Goal: Task Accomplishment & Management: Complete application form

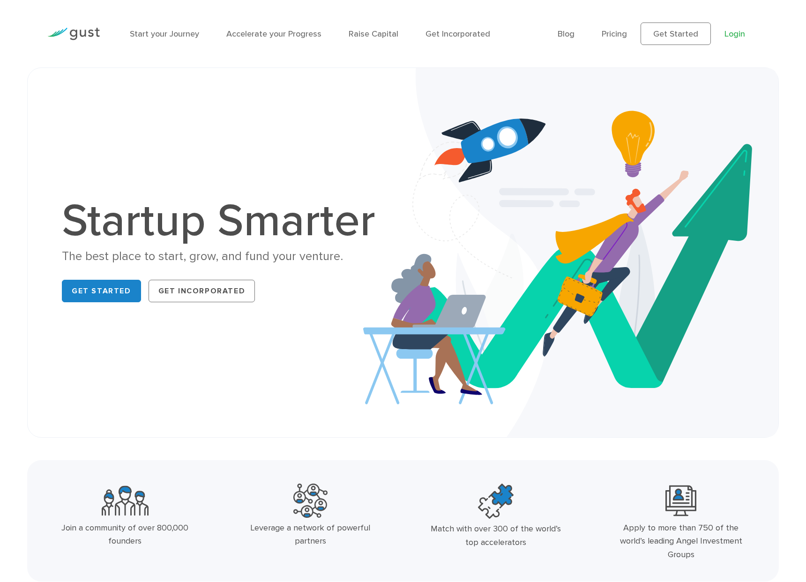
click at [735, 34] on link "Login" at bounding box center [735, 34] width 21 height 10
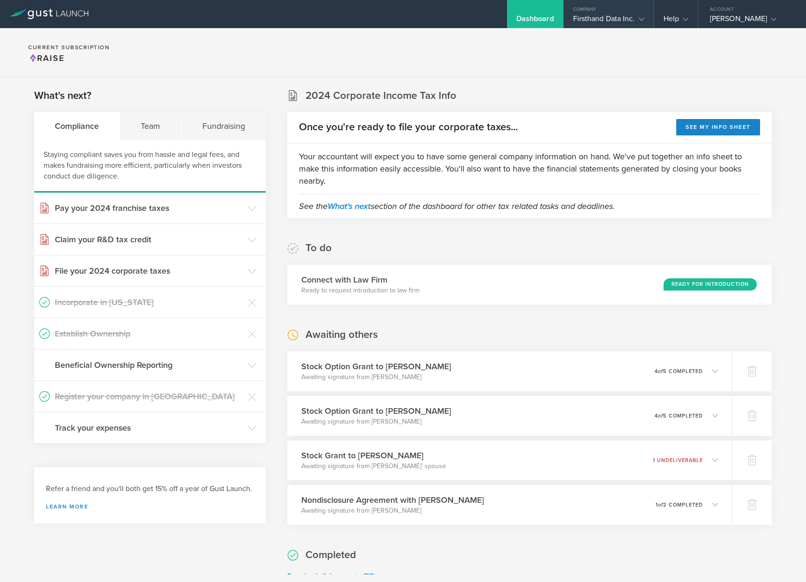
click at [628, 22] on div "Firsthand Data Inc." at bounding box center [608, 21] width 71 height 14
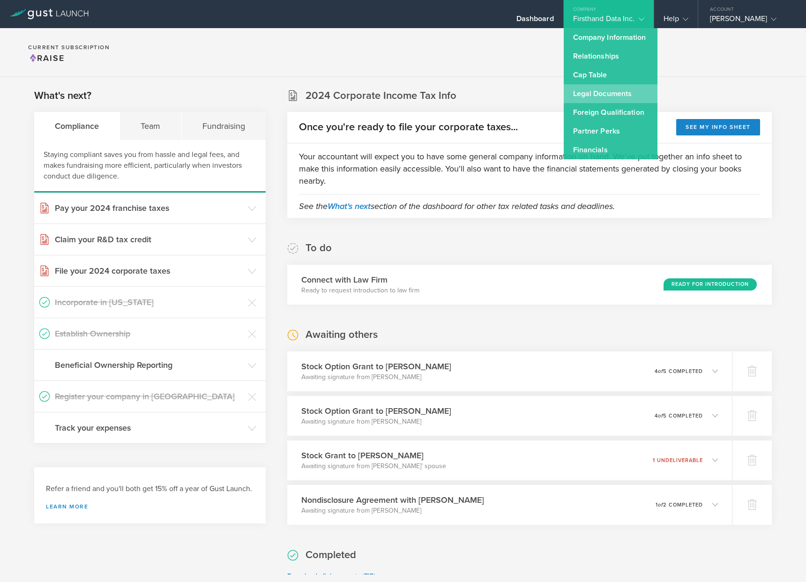
click at [600, 95] on link "Legal Documents" at bounding box center [611, 93] width 94 height 19
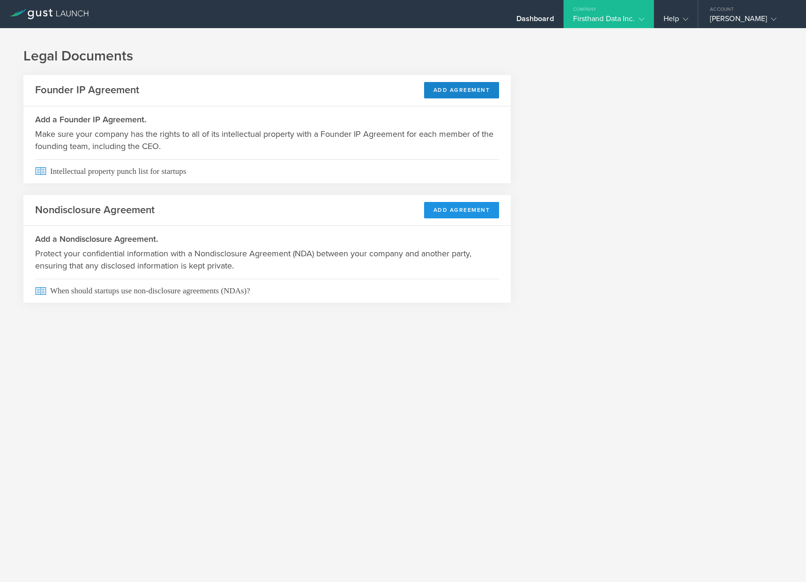
click at [445, 210] on button "Add Agreement" at bounding box center [461, 210] width 75 height 16
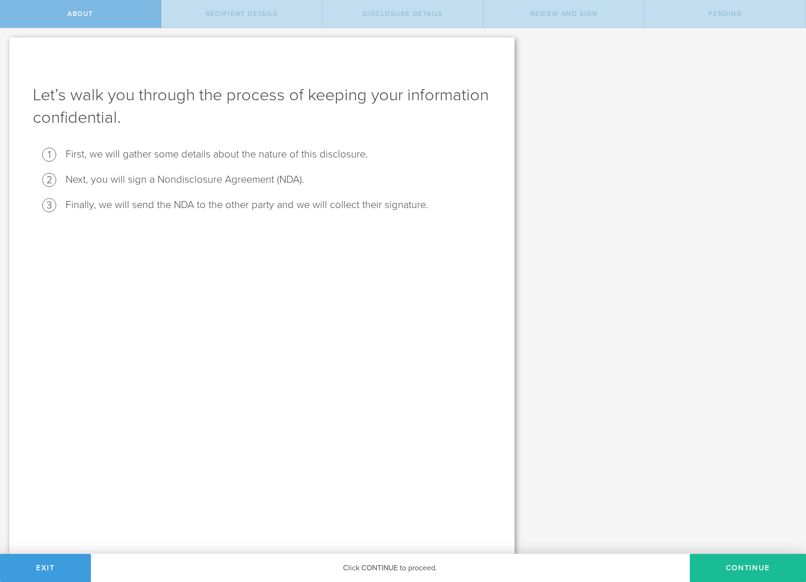
click at [419, 212] on div "Let’s walk you through the process of keeping your information confidential. Fi…" at bounding box center [261, 295] width 505 height 517
click at [732, 563] on button "Continue" at bounding box center [748, 568] width 116 height 28
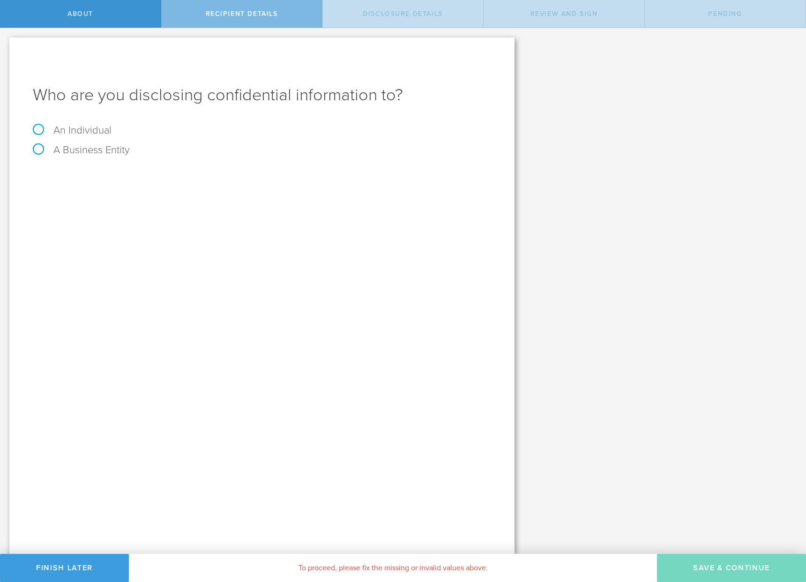
click at [39, 130] on label "An Individual" at bounding box center [72, 130] width 79 height 12
click at [6, 43] on input "An Individual" at bounding box center [3, 35] width 6 height 15
radio input "true"
click at [110, 179] on input "text" at bounding box center [297, 176] width 388 height 14
type input "[PERSON_NAME]"
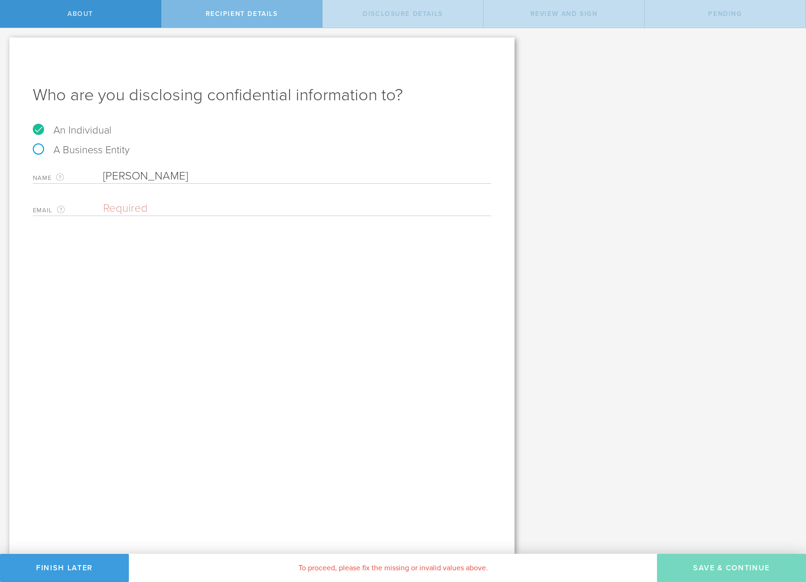
paste input "[PERSON_NAME][EMAIL_ADDRESS][PERSON_NAME]"
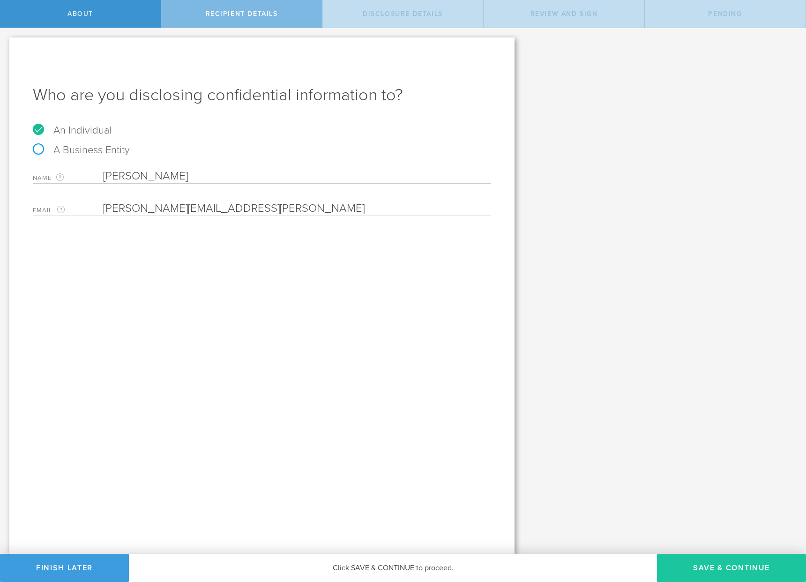
type input "[PERSON_NAME][EMAIL_ADDRESS][PERSON_NAME]"
click at [696, 566] on button "Save & Continue" at bounding box center [731, 568] width 149 height 28
select select "string:5 years"
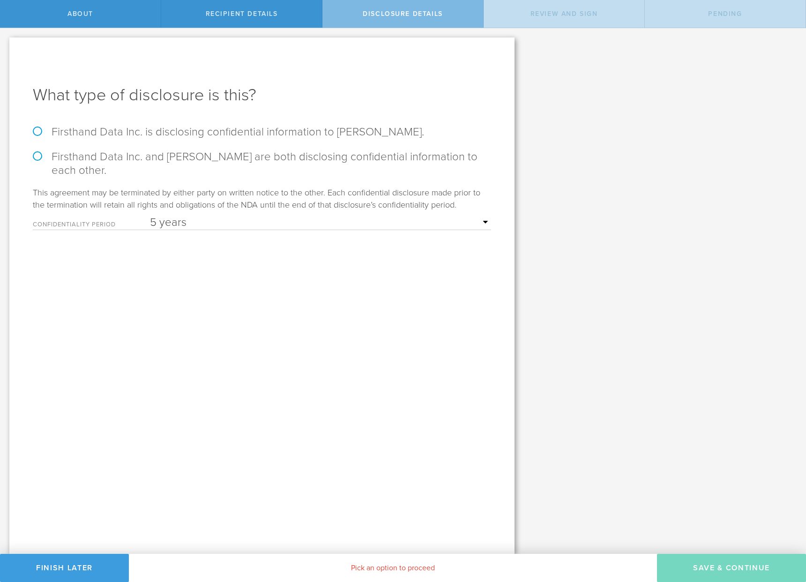
click at [36, 157] on label "Firsthand Data Inc. and Dan Gebow are both disclosing confidential information …" at bounding box center [262, 163] width 458 height 27
click at [6, 48] on input "Firsthand Data Inc. and Dan Gebow are both disclosing confidential information …" at bounding box center [3, 38] width 6 height 20
radio input "true"
click at [724, 570] on button "Save & Continue" at bounding box center [731, 568] width 149 height 28
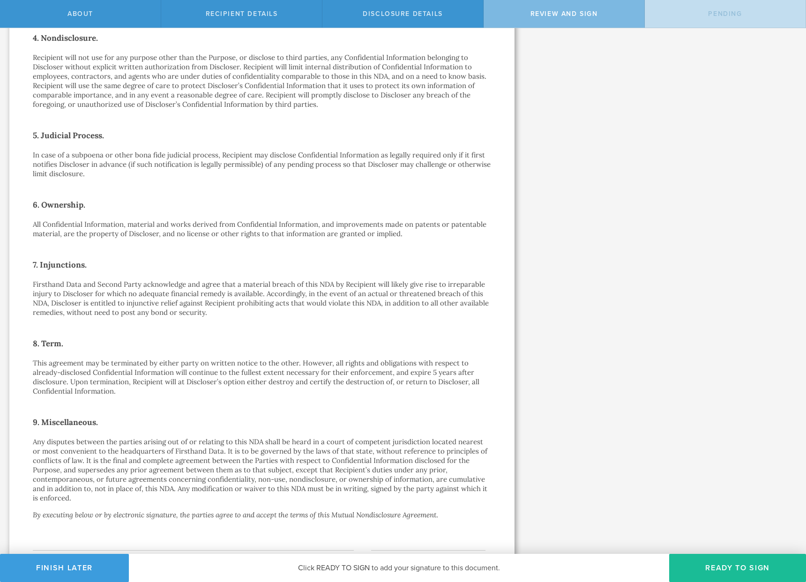
scroll to position [477, 0]
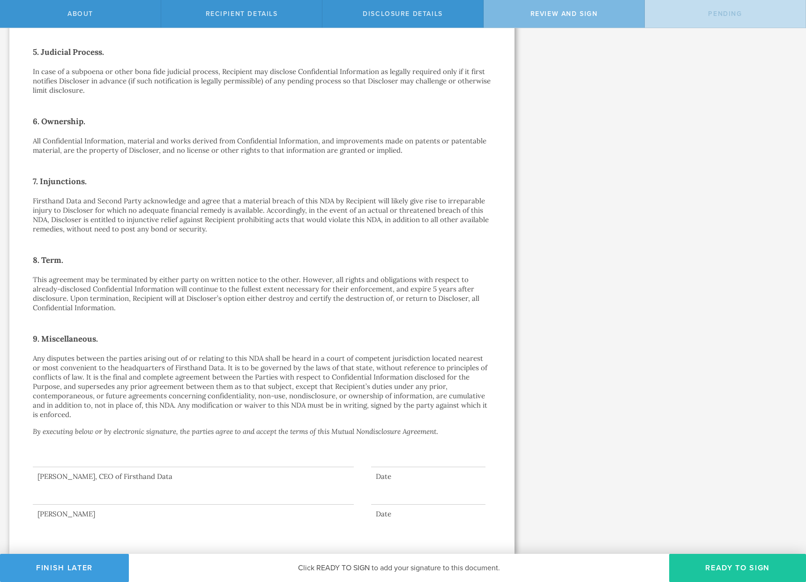
click at [721, 571] on button "Ready to Sign" at bounding box center [737, 568] width 137 height 28
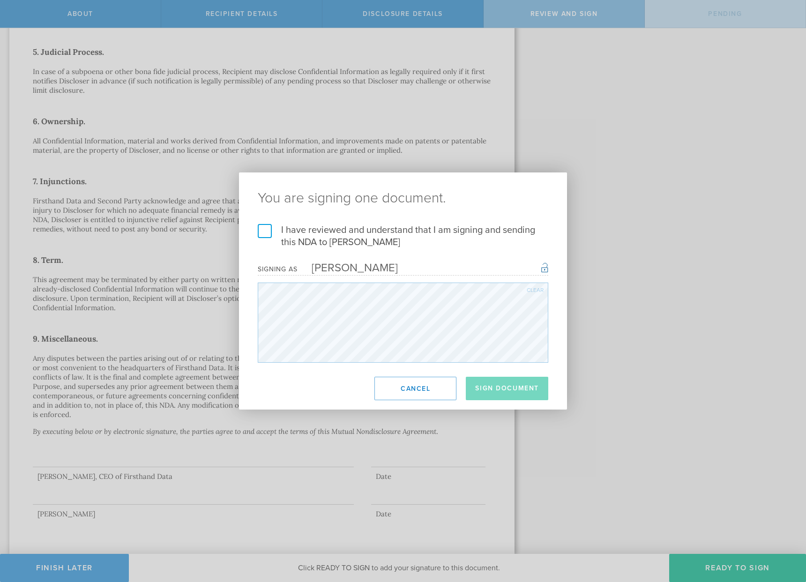
click at [269, 232] on label "I have reviewed and understand that I am signing and sending this NDA to Dan Ge…" at bounding box center [403, 236] width 291 height 24
click at [0, 0] on input "I have reviewed and understand that I am signing and sending this NDA to Dan Ge…" at bounding box center [0, 0] width 0 height 0
click at [518, 393] on button "Sign Document" at bounding box center [507, 388] width 82 height 23
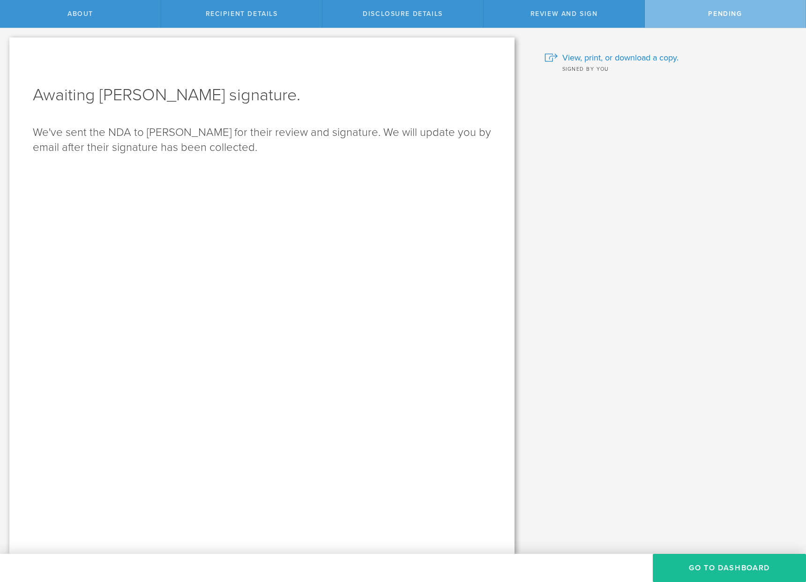
scroll to position [0, 0]
click at [697, 570] on button "Go to dashboard" at bounding box center [729, 568] width 153 height 28
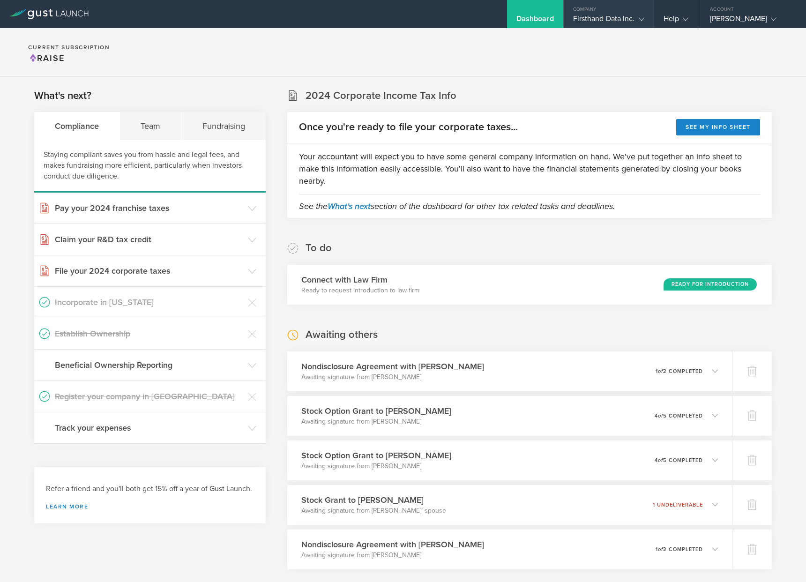
click at [618, 23] on div "Firsthand Data Inc." at bounding box center [608, 21] width 71 height 14
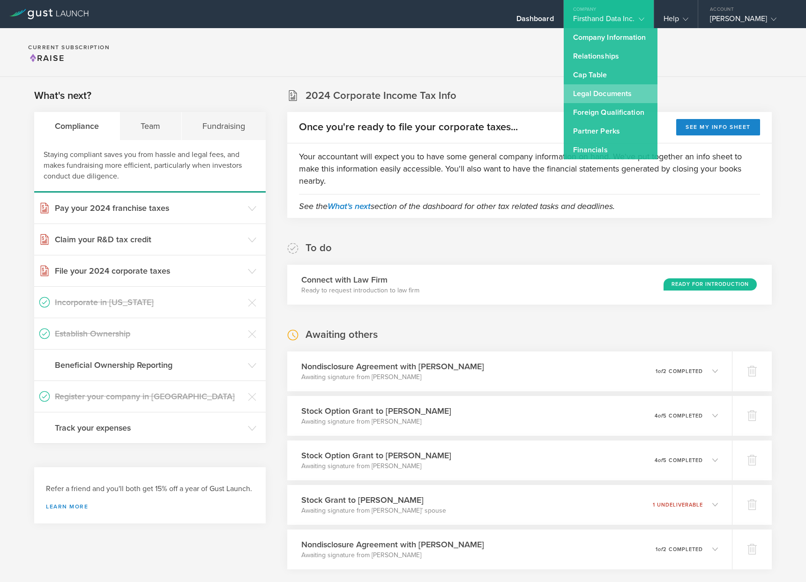
click at [610, 89] on link "Legal Documents" at bounding box center [611, 93] width 94 height 19
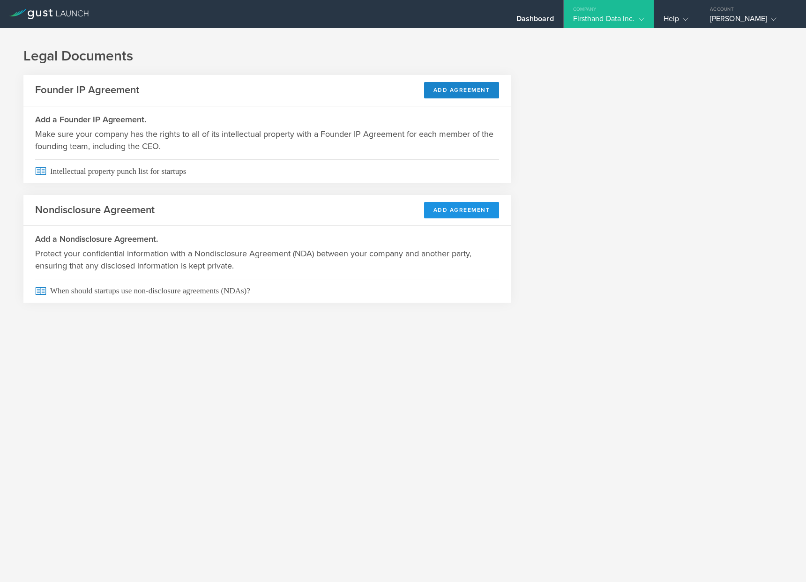
click at [464, 210] on button "Add Agreement" at bounding box center [461, 210] width 75 height 16
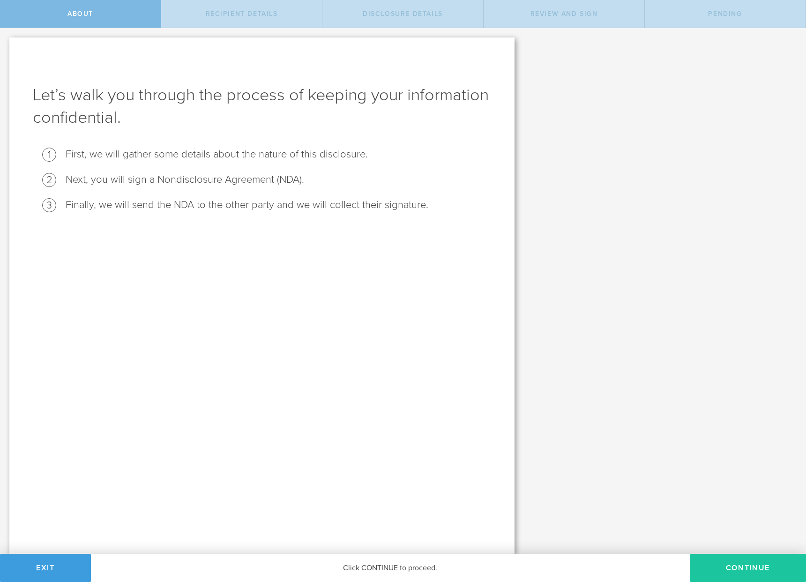
click at [729, 570] on button "Continue" at bounding box center [748, 568] width 116 height 28
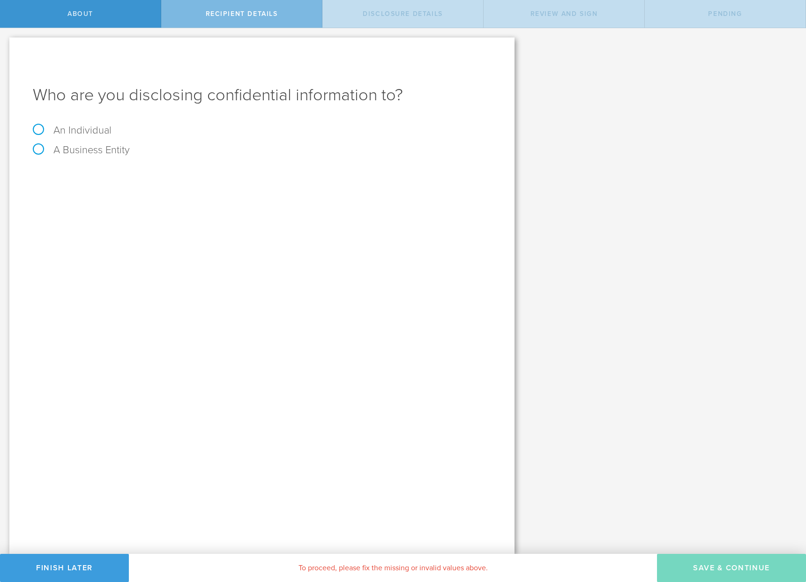
click at [33, 130] on label "An Individual" at bounding box center [72, 130] width 79 height 12
click at [6, 43] on input "An Individual" at bounding box center [3, 35] width 6 height 15
radio input "true"
click at [130, 181] on input "text" at bounding box center [297, 176] width 388 height 14
type input "[PERSON_NAME]"
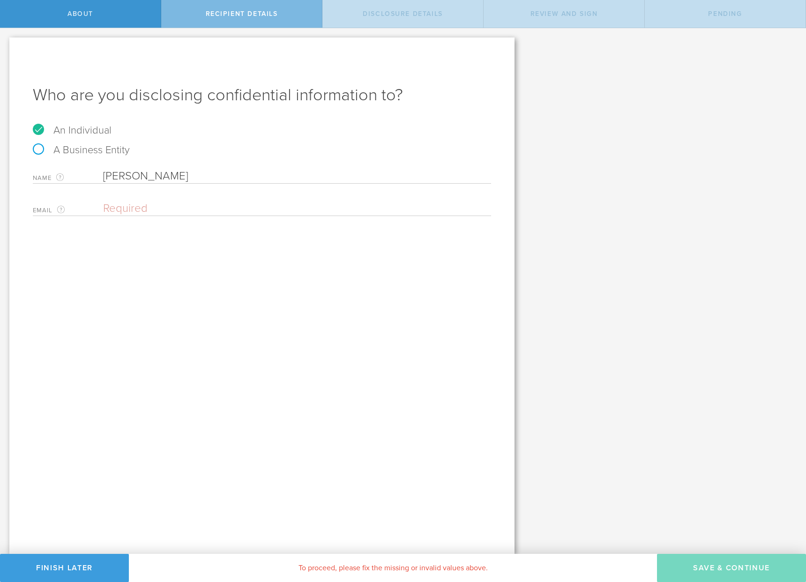
paste input "[PERSON_NAME][EMAIL_ADDRESS][PERSON_NAME]"
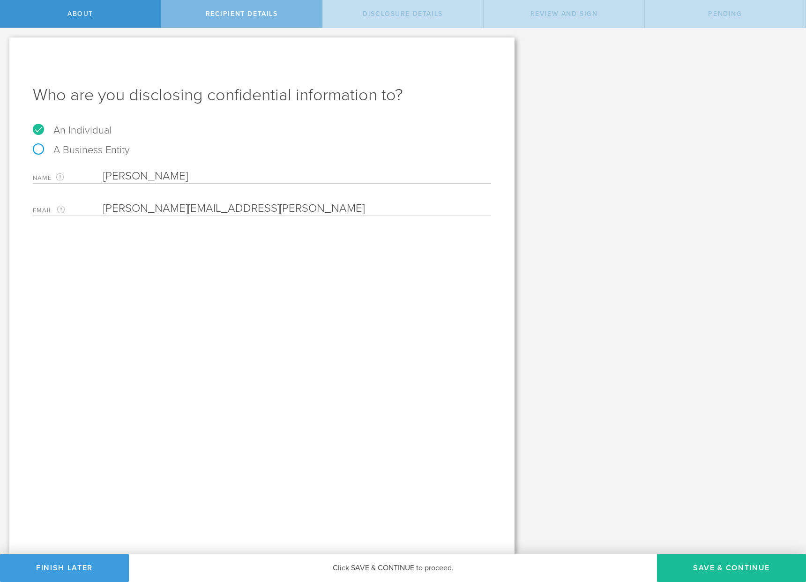
drag, startPoint x: 134, startPoint y: 209, endPoint x: 84, endPoint y: 210, distance: 49.7
click at [84, 210] on div "Email The email address of the person that you are disclosing confidential info…" at bounding box center [262, 206] width 458 height 19
type input "[PERSON_NAME][EMAIL_ADDRESS][PERSON_NAME]"
click at [420, 301] on div "Who are you disclosing confidential information to? An Individual A Business En…" at bounding box center [261, 295] width 505 height 517
click at [733, 569] on button "Save & Continue" at bounding box center [731, 568] width 149 height 28
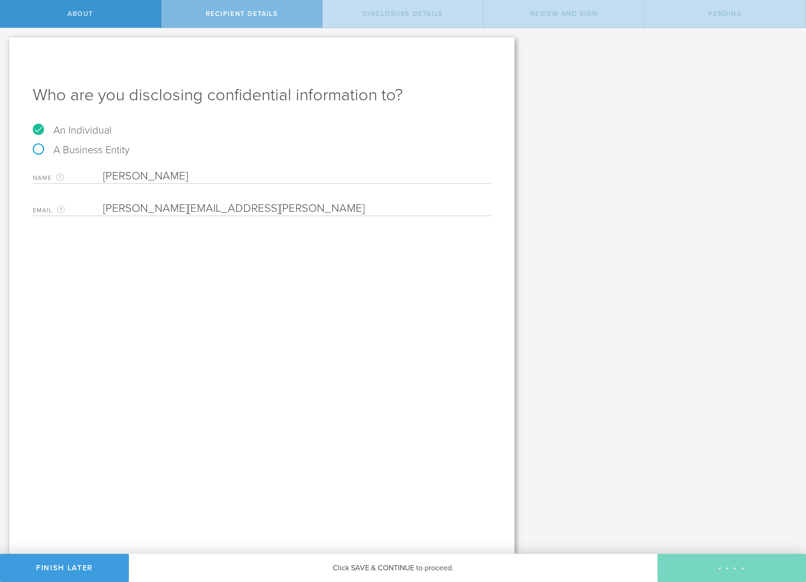
select select "string:5 years"
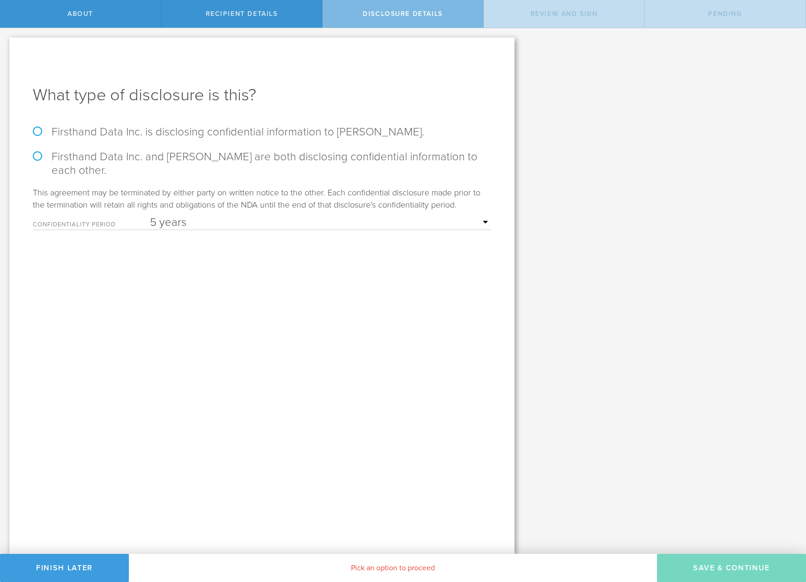
click at [39, 157] on label "Firsthand Data Inc. and [PERSON_NAME] are both disclosing confidential informat…" at bounding box center [262, 163] width 458 height 27
click at [6, 48] on input "Firsthand Data Inc. and [PERSON_NAME] are both disclosing confidential informat…" at bounding box center [3, 38] width 6 height 20
radio input "true"
click at [735, 564] on button "Save & Continue" at bounding box center [731, 568] width 149 height 28
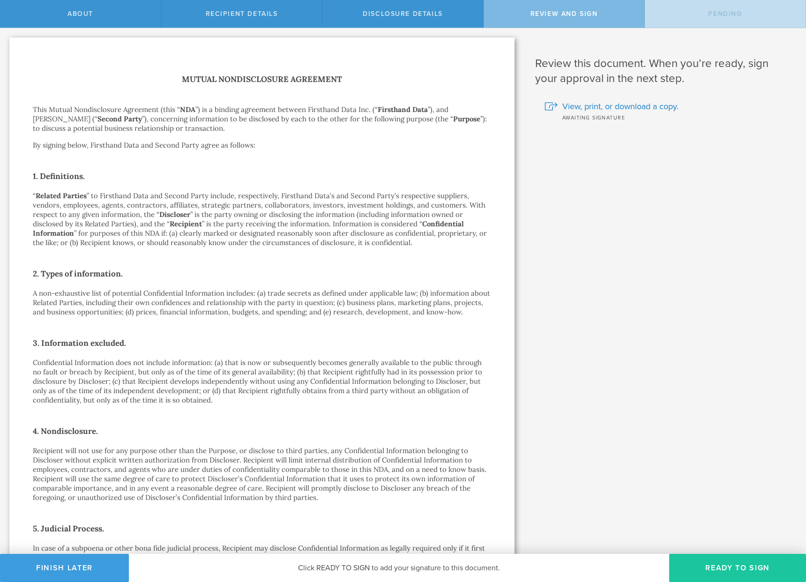
click at [732, 565] on button "Ready to Sign" at bounding box center [737, 568] width 137 height 28
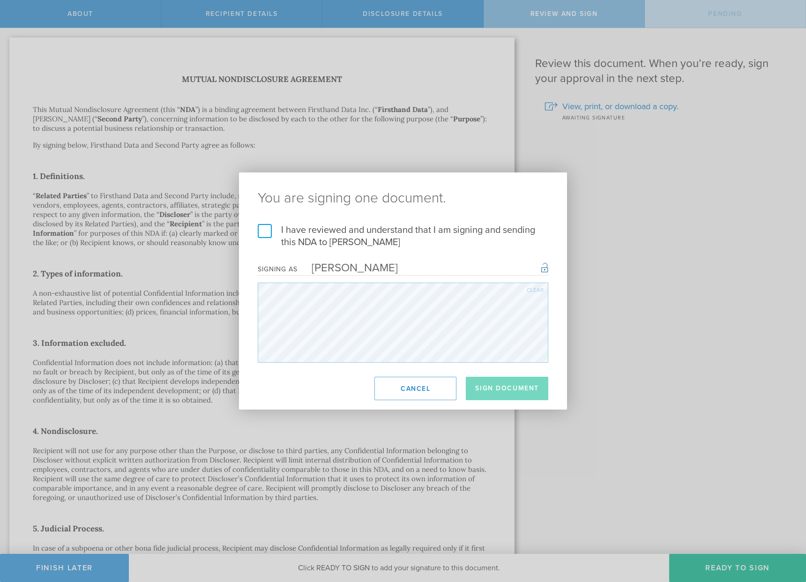
click at [268, 230] on label "I have reviewed and understand that I am signing and sending this NDA to [PERSO…" at bounding box center [403, 236] width 291 height 24
click at [0, 0] on input "I have reviewed and understand that I am signing and sending this NDA to [PERSO…" at bounding box center [0, 0] width 0 height 0
click at [508, 390] on button "Sign Document" at bounding box center [507, 388] width 82 height 23
